Goal: Transaction & Acquisition: Purchase product/service

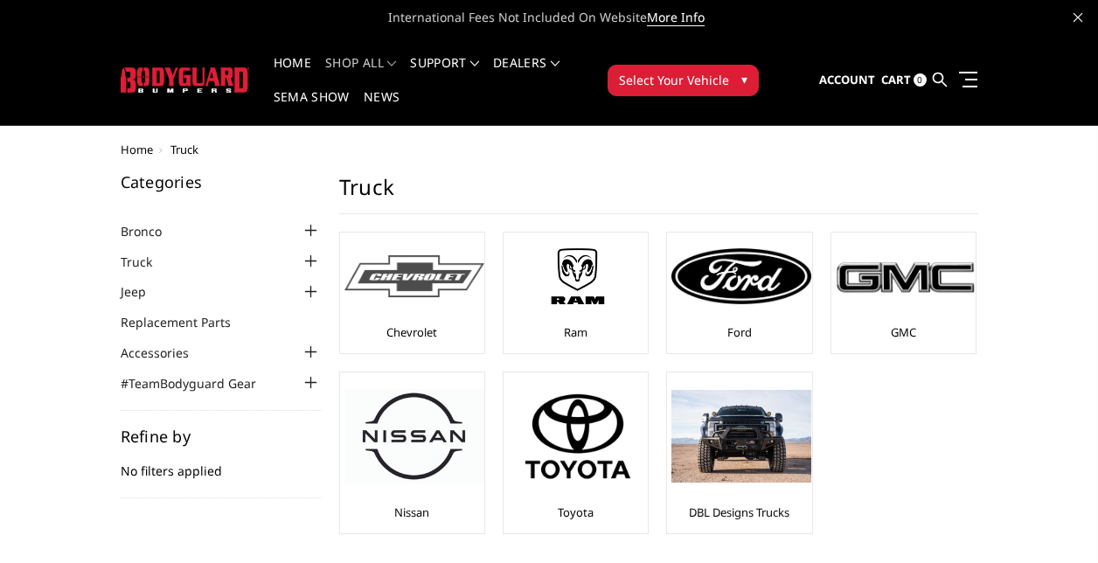
click at [391, 285] on img at bounding box center [414, 276] width 140 height 43
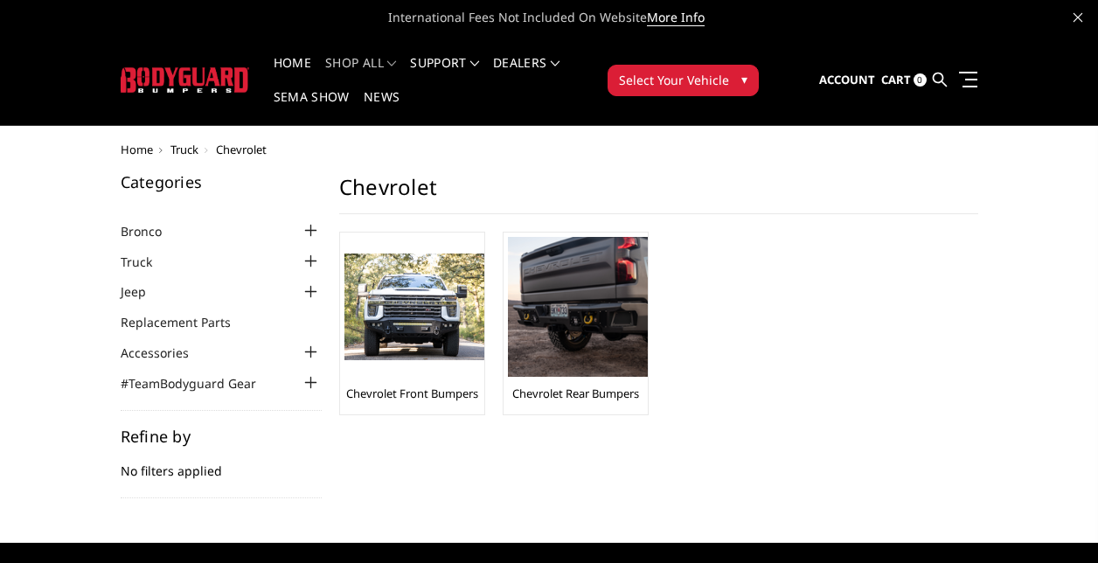
click at [142, 149] on span "Home" at bounding box center [137, 150] width 32 height 16
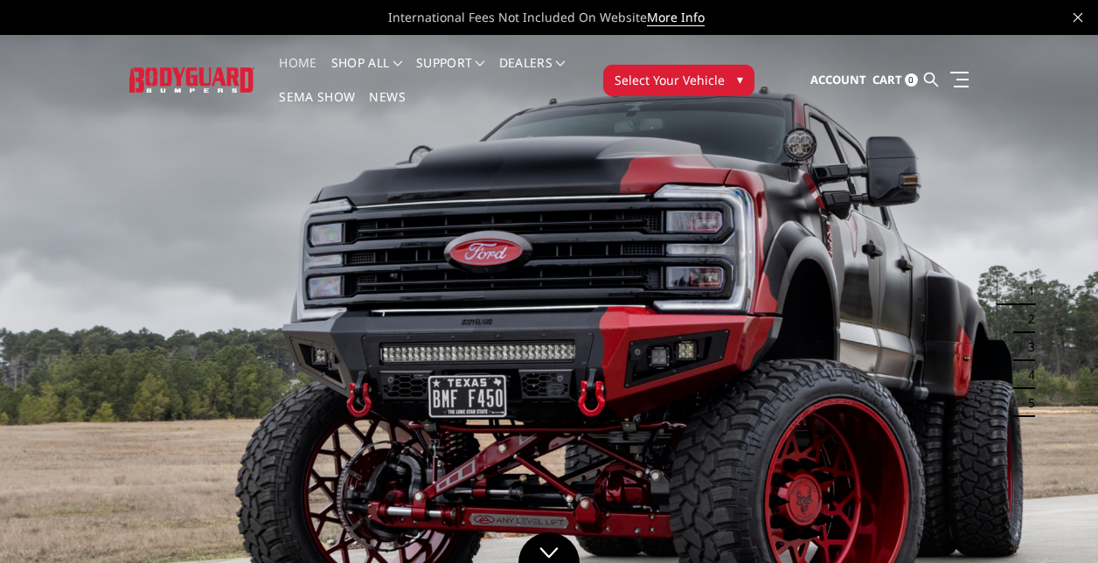
click at [641, 78] on span "Select Your Vehicle" at bounding box center [669, 80] width 110 height 18
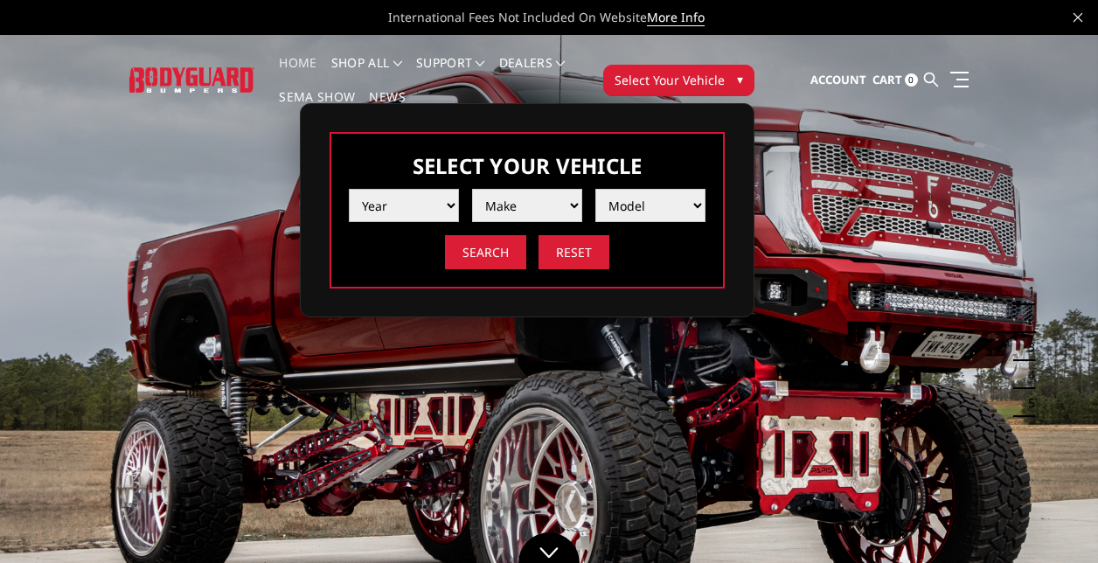
click at [405, 203] on select "Year 2025 2024 2023 2022 2021 2020 2019 2018 2017 2016 2015 2014 2013 2012 2011…" at bounding box center [404, 205] width 110 height 33
select select "yr_2024"
click at [349, 189] on select "Year 2025 2024 2023 2022 2021 2020 2019 2018 2017 2016 2015 2014 2013 2012 2011…" at bounding box center [404, 205] width 110 height 33
click at [525, 206] on select "Make Chevrolet Ford GMC Ram Toyota" at bounding box center [527, 205] width 110 height 33
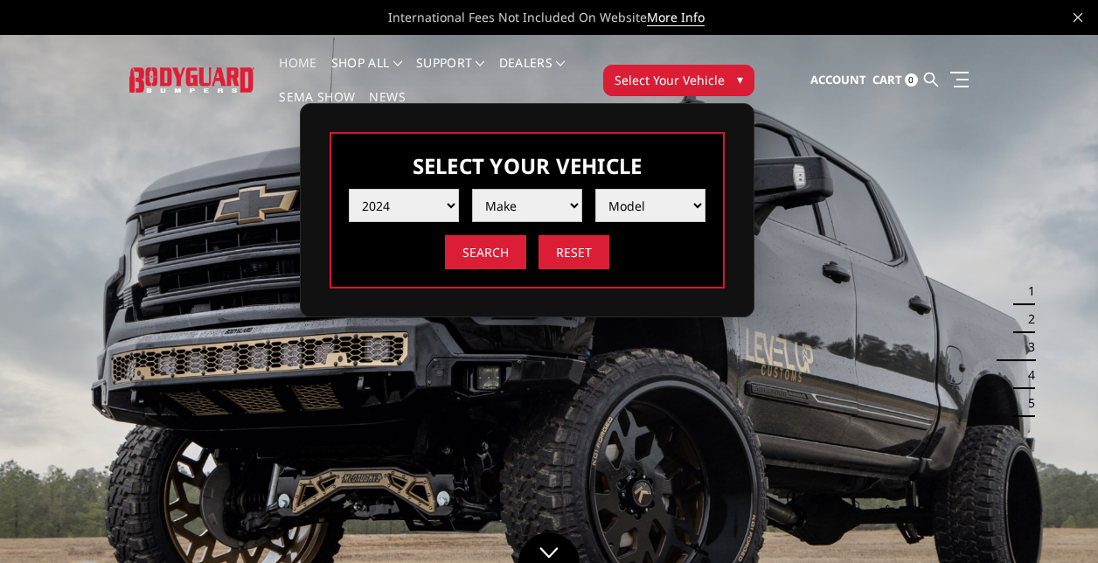
select select "mk_gmc"
click at [472, 189] on select "Make Chevrolet Ford GMC Ram Toyota" at bounding box center [527, 205] width 110 height 33
click at [639, 205] on select "Model Sierra 1500 Sierra 2500 / 3500" at bounding box center [650, 205] width 110 height 33
select select "md_sierra-2500-3500"
click at [595, 189] on select "Model Sierra 1500 Sierra 2500 / 3500" at bounding box center [650, 205] width 110 height 33
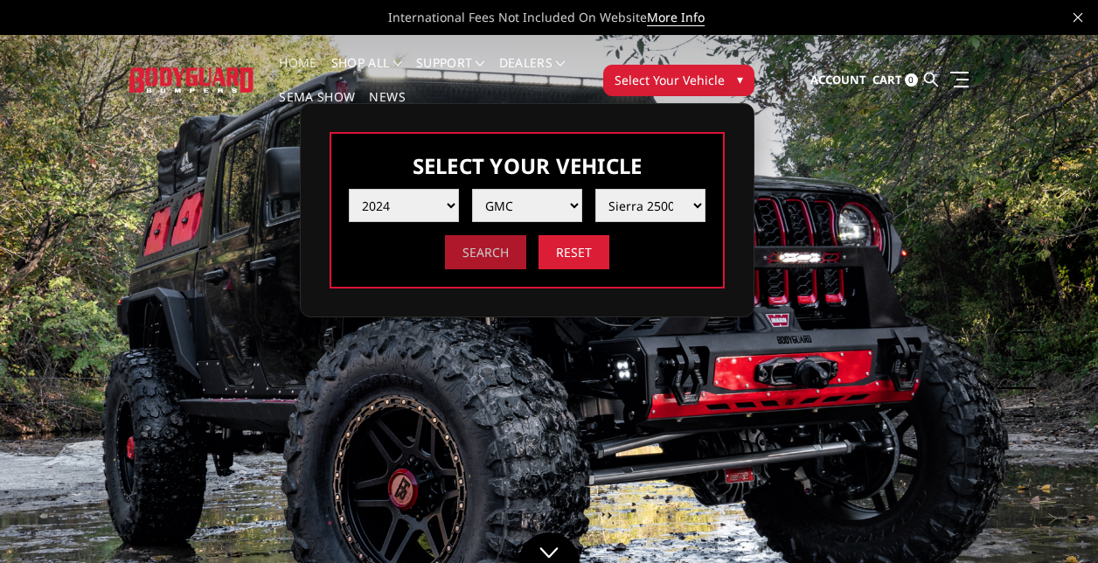
click at [506, 246] on input "Search" at bounding box center [485, 252] width 81 height 34
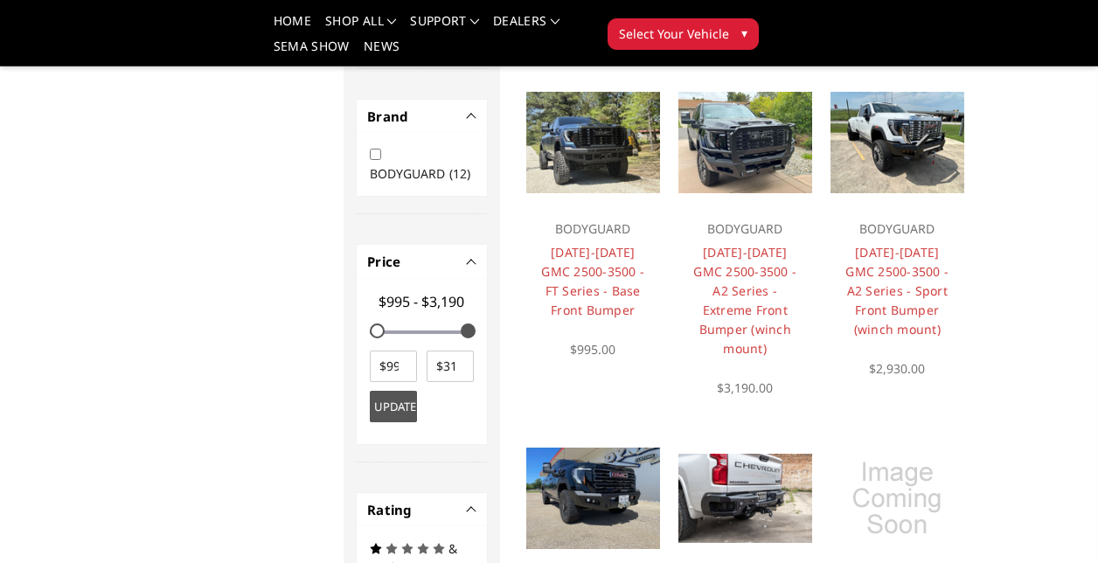
scroll to position [960, 0]
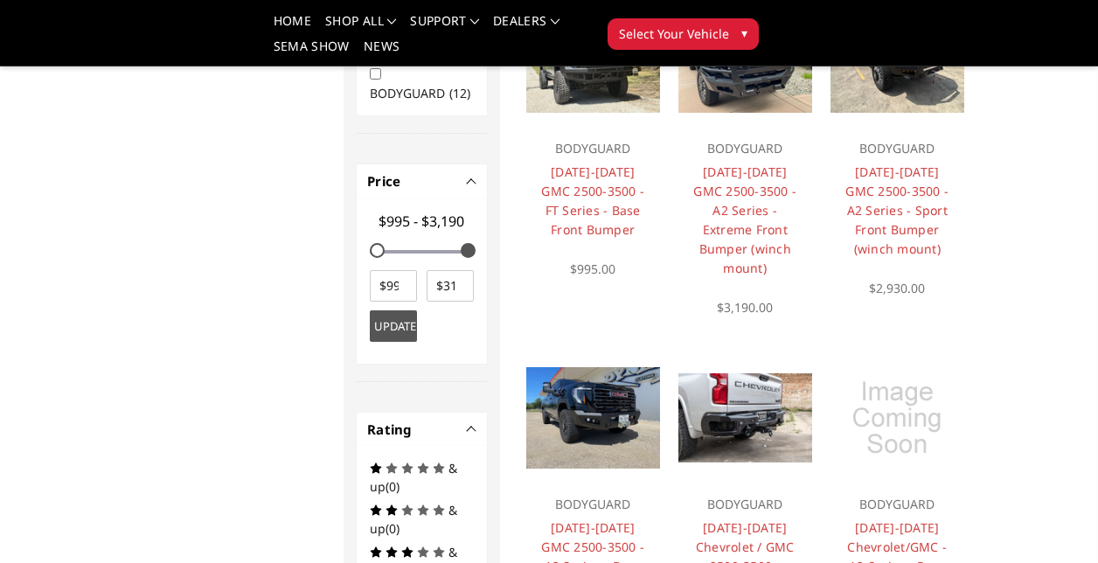
click at [592, 412] on img at bounding box center [593, 417] width 134 height 100
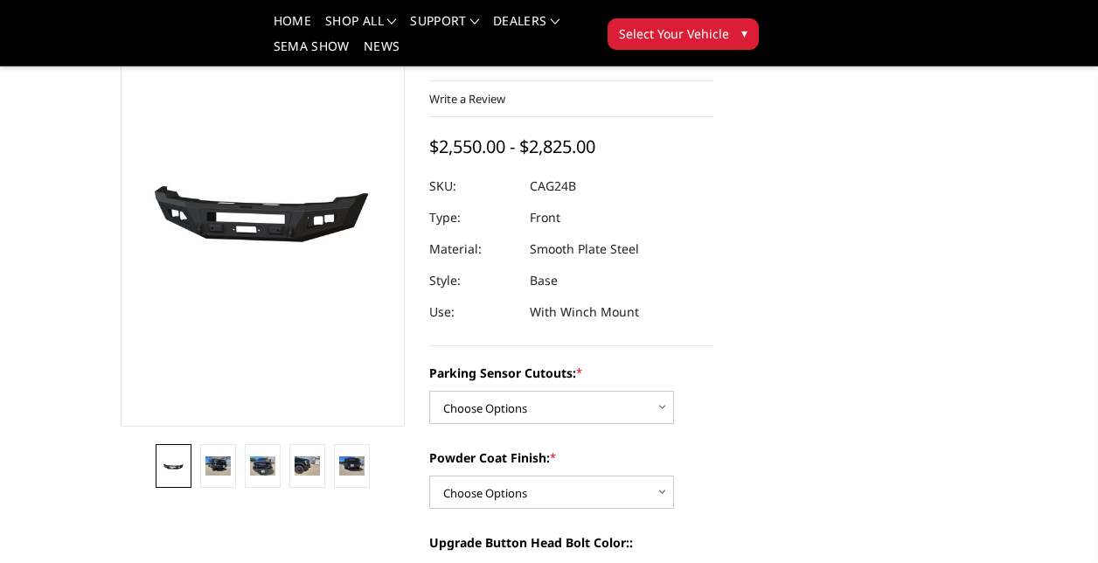
scroll to position [175, 0]
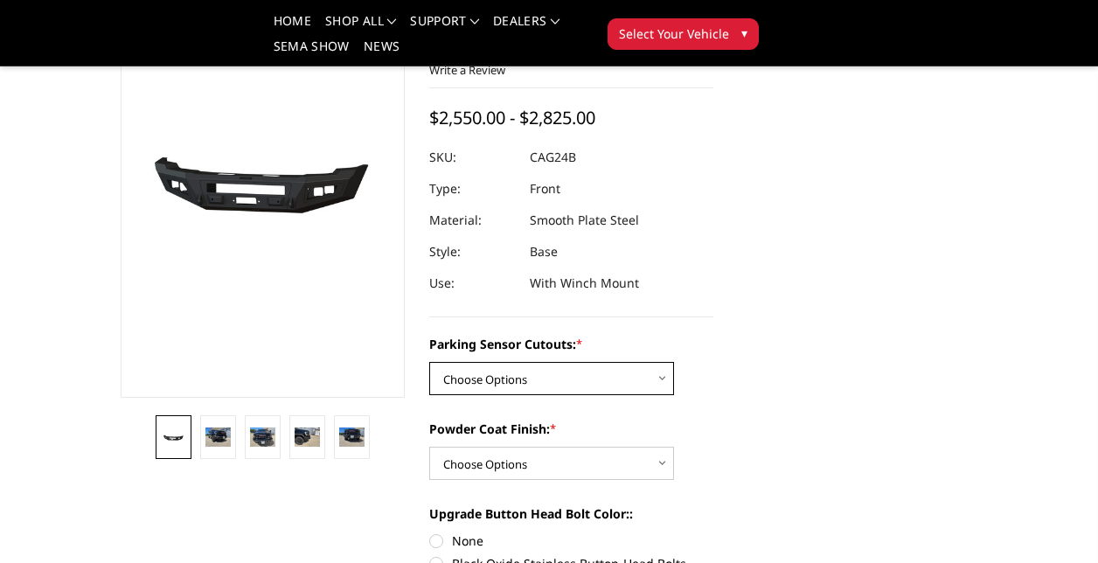
click at [572, 374] on select "Choose Options No - Without Parking Sensor Cutouts Yes - With Parking Sensor Cu…" at bounding box center [551, 378] width 245 height 33
select select "2157"
click at [429, 362] on select "Choose Options No - Without Parking Sensor Cutouts Yes - With Parking Sensor Cu…" at bounding box center [551, 378] width 245 height 33
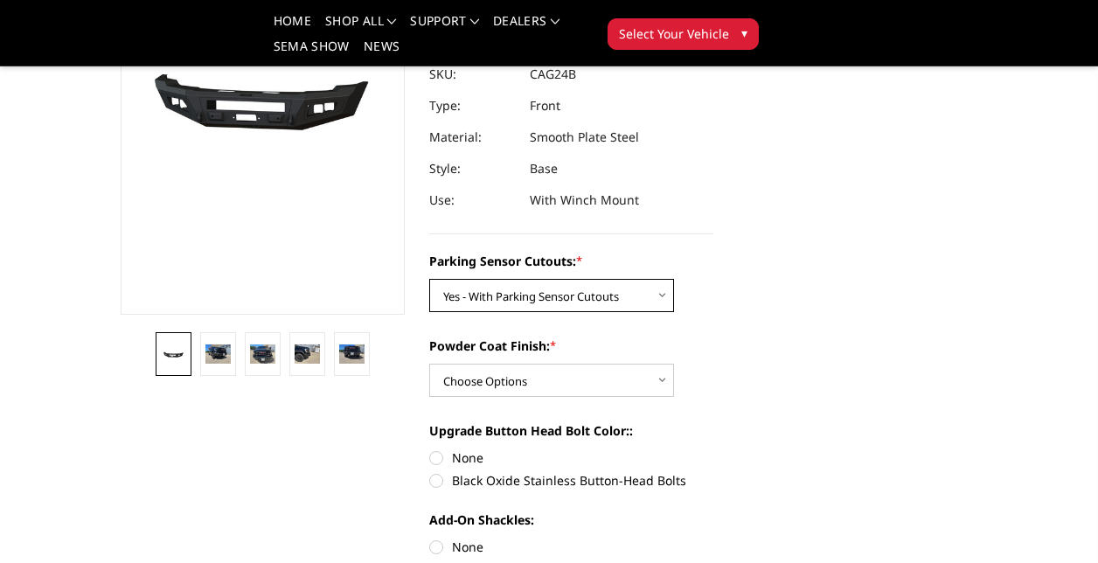
scroll to position [350, 0]
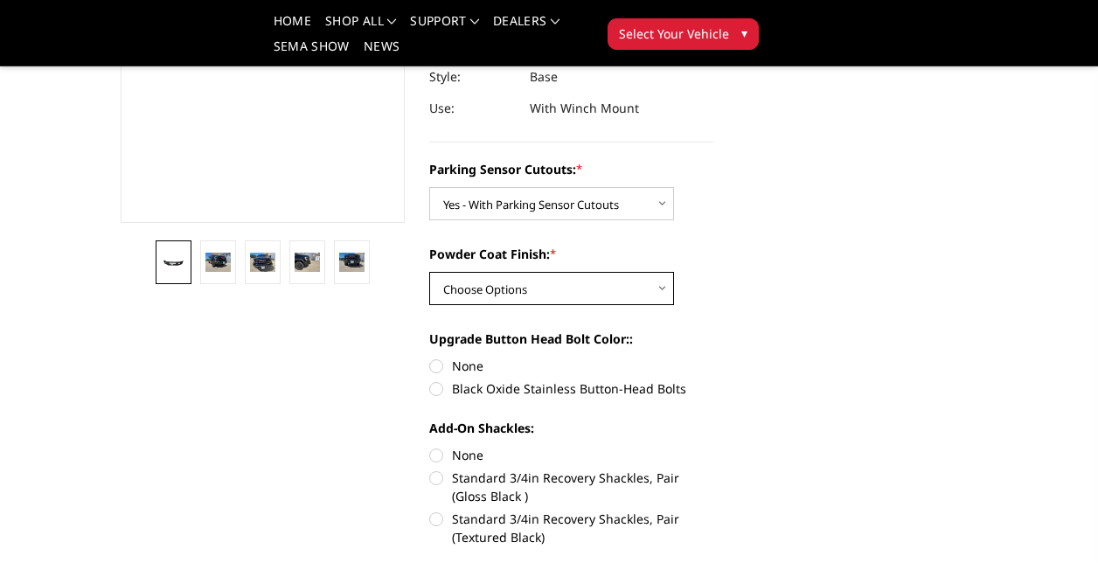
click at [541, 297] on select "Choose Options Bare Metal Textured Black Powder Coat" at bounding box center [551, 288] width 245 height 33
select select "2159"
click at [429, 272] on select "Choose Options Bare Metal Textured Black Powder Coat" at bounding box center [551, 288] width 245 height 33
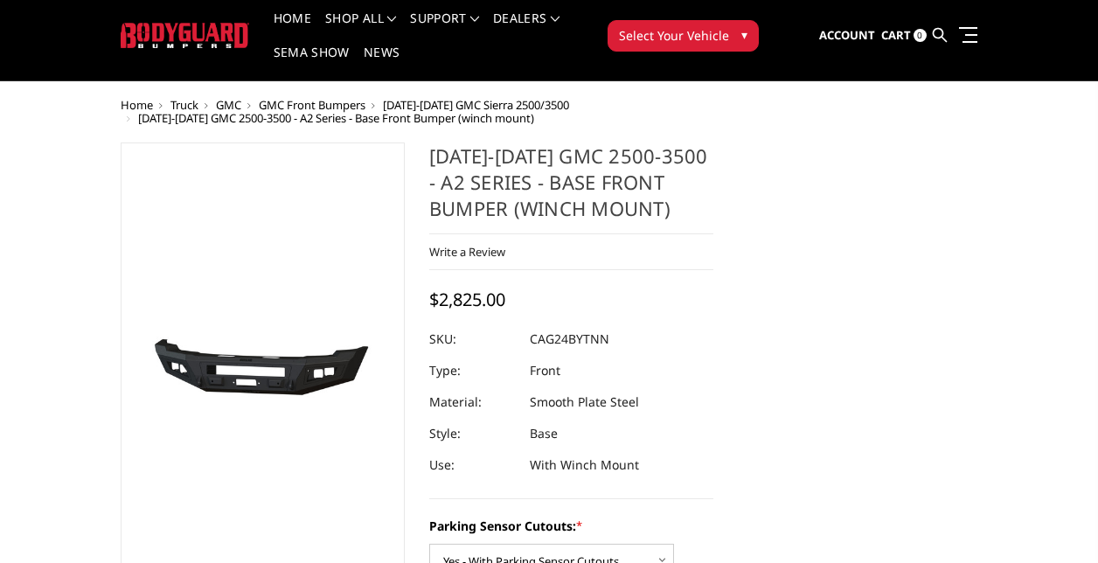
scroll to position [87, 0]
